Goal: Navigation & Orientation: Find specific page/section

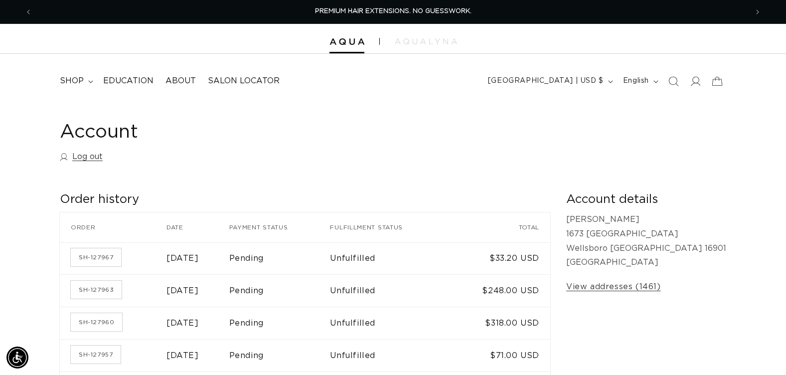
click at [609, 138] on h1 "Account" at bounding box center [393, 132] width 666 height 24
click at [360, 42] on img at bounding box center [346, 41] width 35 height 7
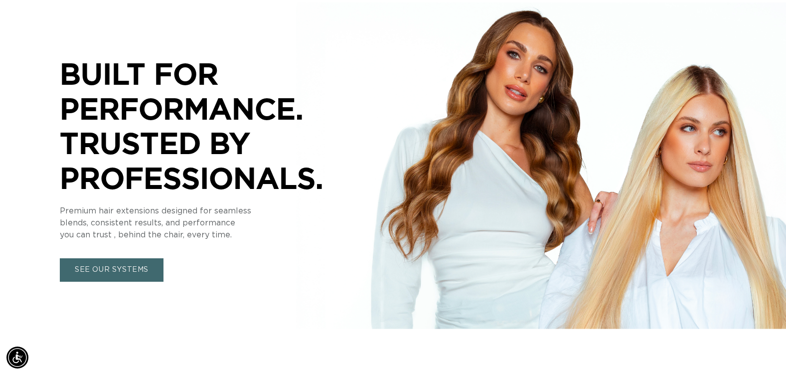
scroll to position [0, 715]
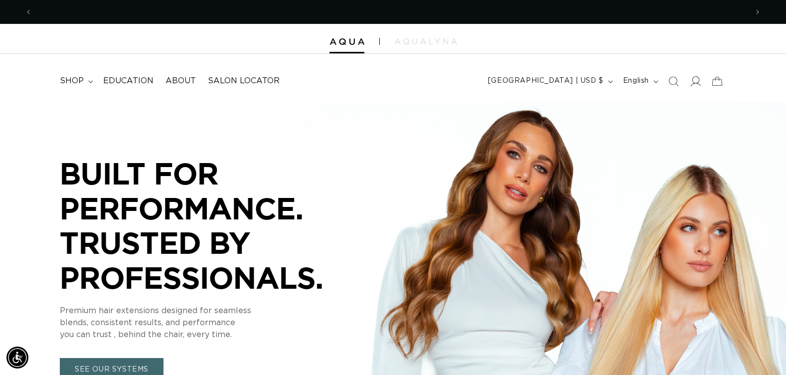
scroll to position [0, 715]
click at [701, 81] on span at bounding box center [695, 81] width 22 height 22
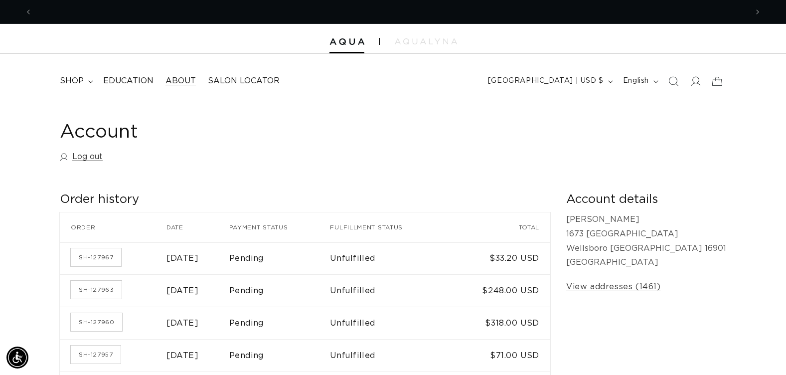
scroll to position [0, 1430]
click at [196, 79] on link "About" at bounding box center [180, 81] width 42 height 22
